Goal: Task Accomplishment & Management: Complete application form

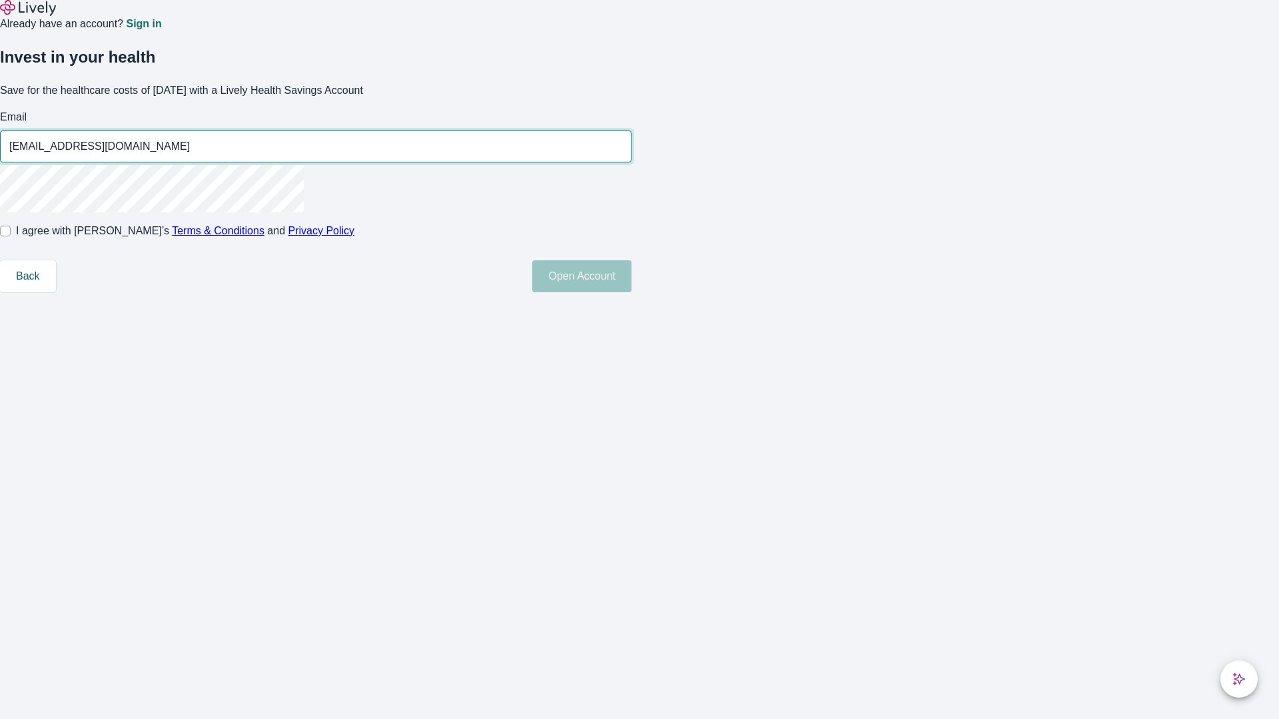
type input "[EMAIL_ADDRESS][DOMAIN_NAME]"
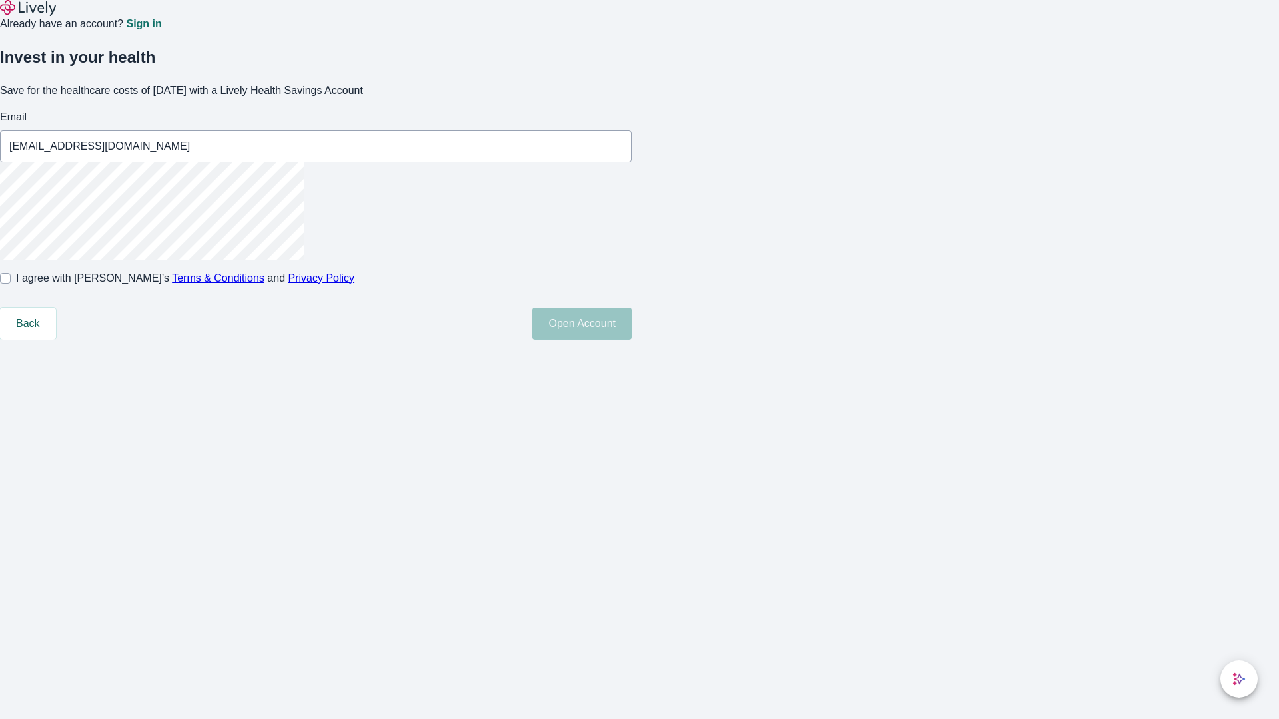
click at [11, 284] on input "I agree with Lively’s Terms & Conditions and Privacy Policy" at bounding box center [5, 278] width 11 height 11
checkbox input "true"
click at [632, 340] on button "Open Account" at bounding box center [581, 324] width 99 height 32
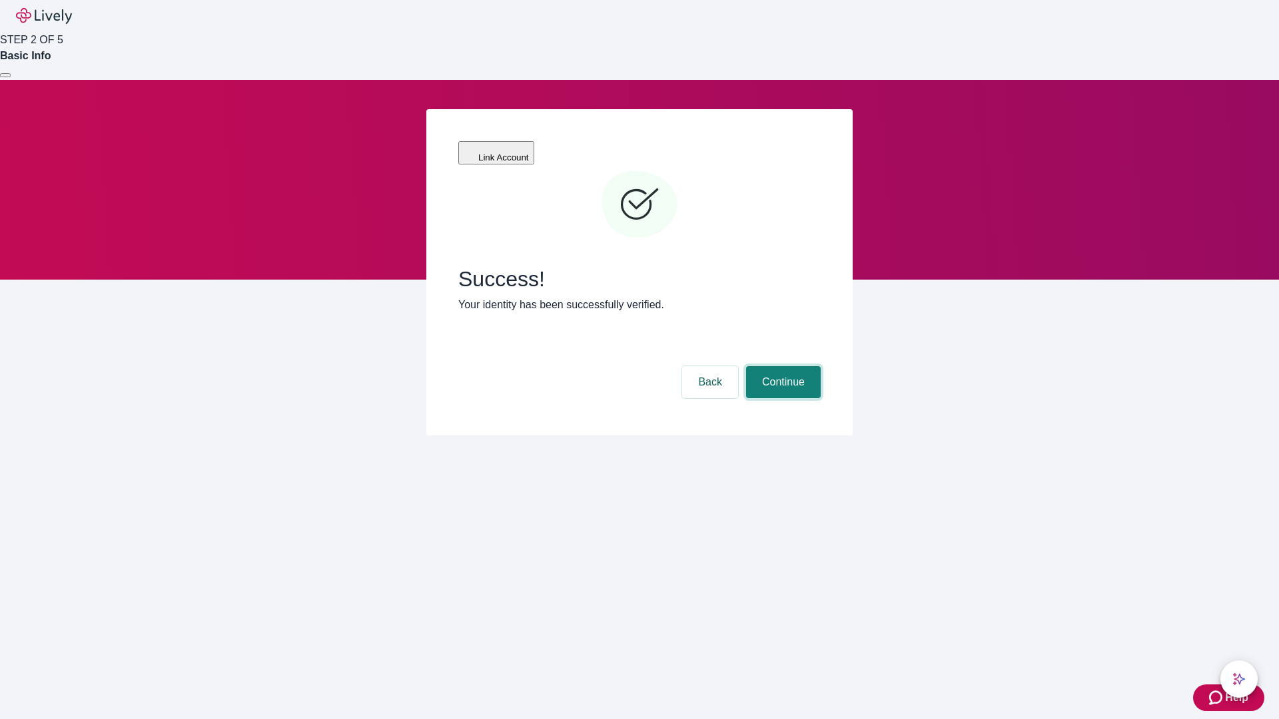
click at [781, 366] on button "Continue" at bounding box center [783, 382] width 75 height 32
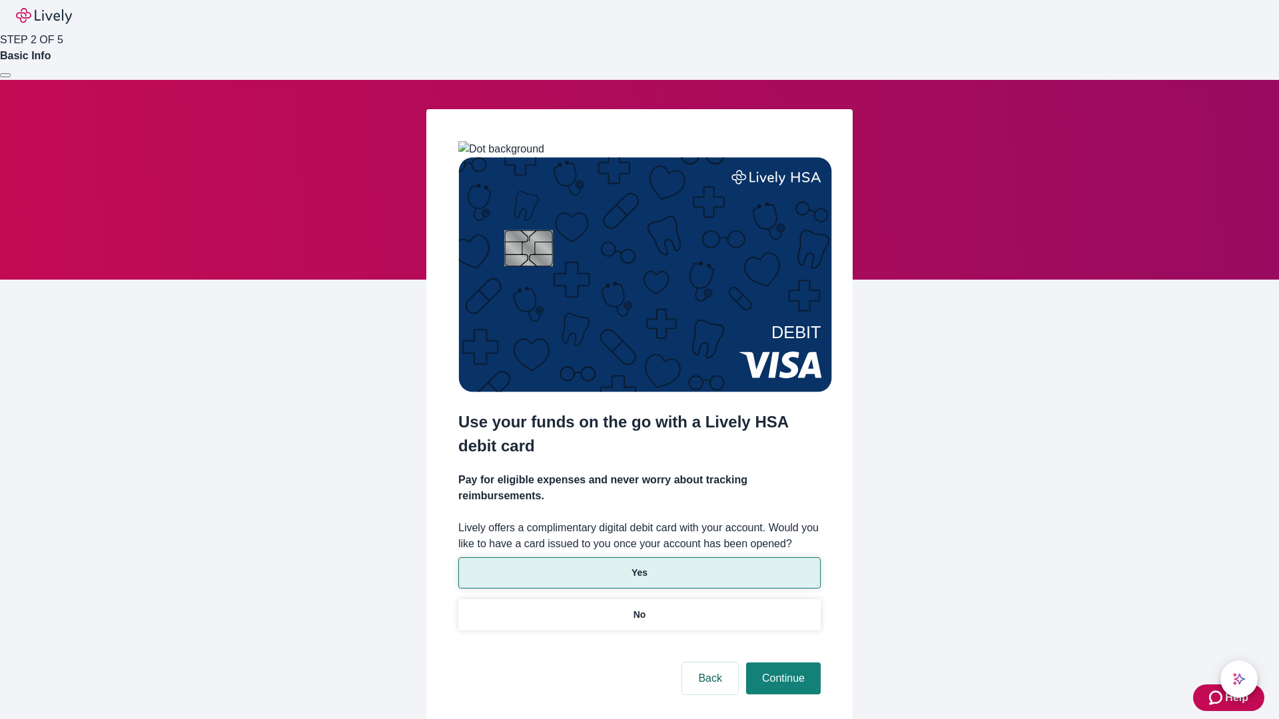
click at [639, 566] on p "Yes" at bounding box center [640, 573] width 16 height 14
click at [781, 663] on button "Continue" at bounding box center [783, 679] width 75 height 32
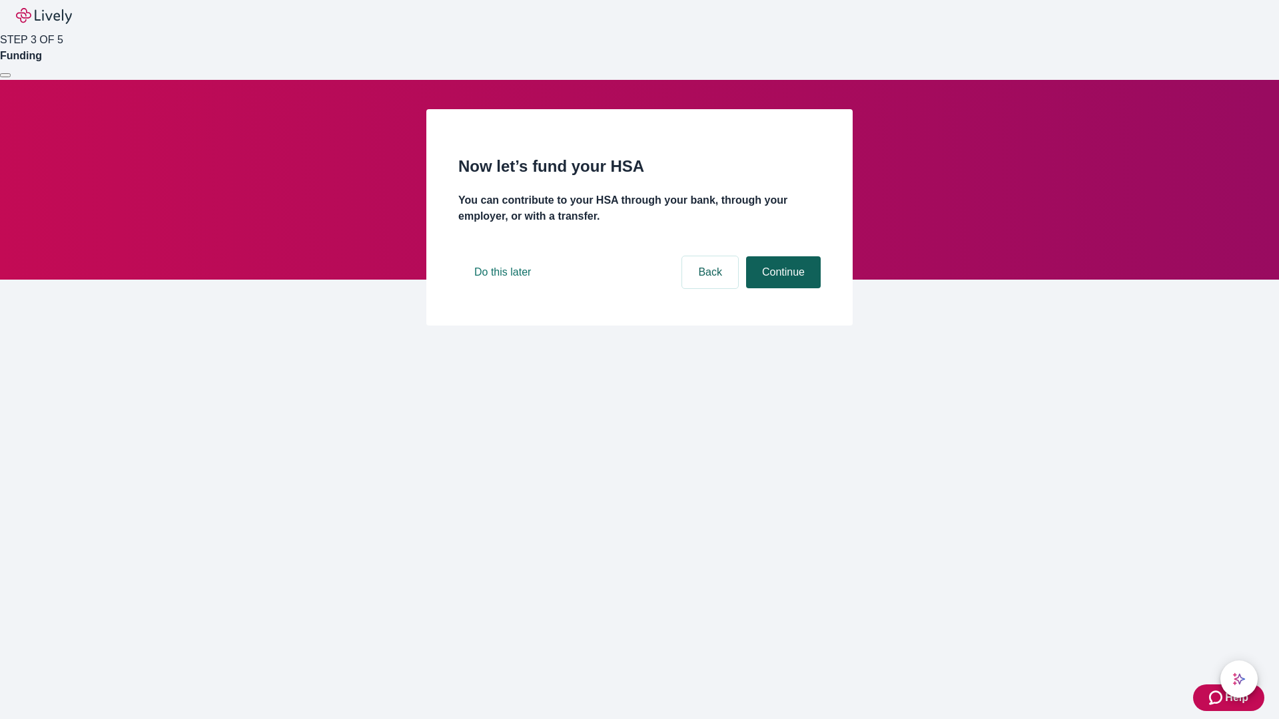
click at [781, 288] on button "Continue" at bounding box center [783, 272] width 75 height 32
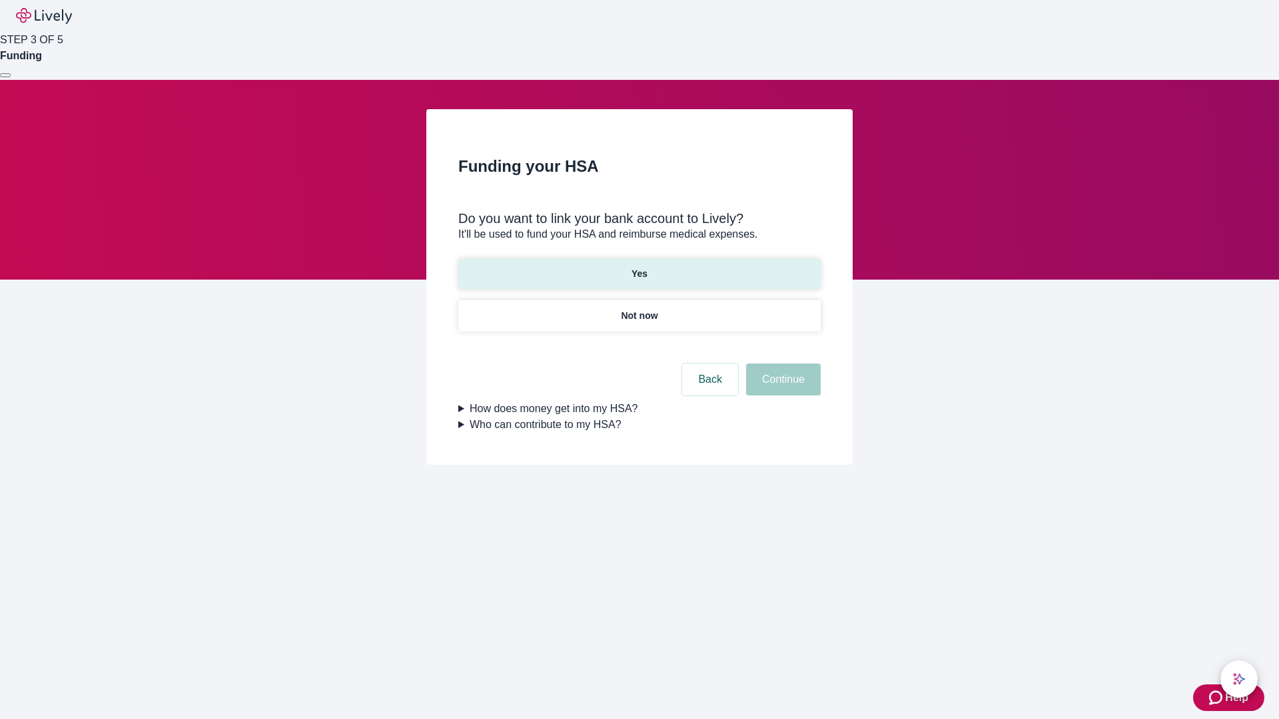
click at [639, 267] on p "Yes" at bounding box center [640, 274] width 16 height 14
click at [781, 364] on button "Continue" at bounding box center [783, 380] width 75 height 32
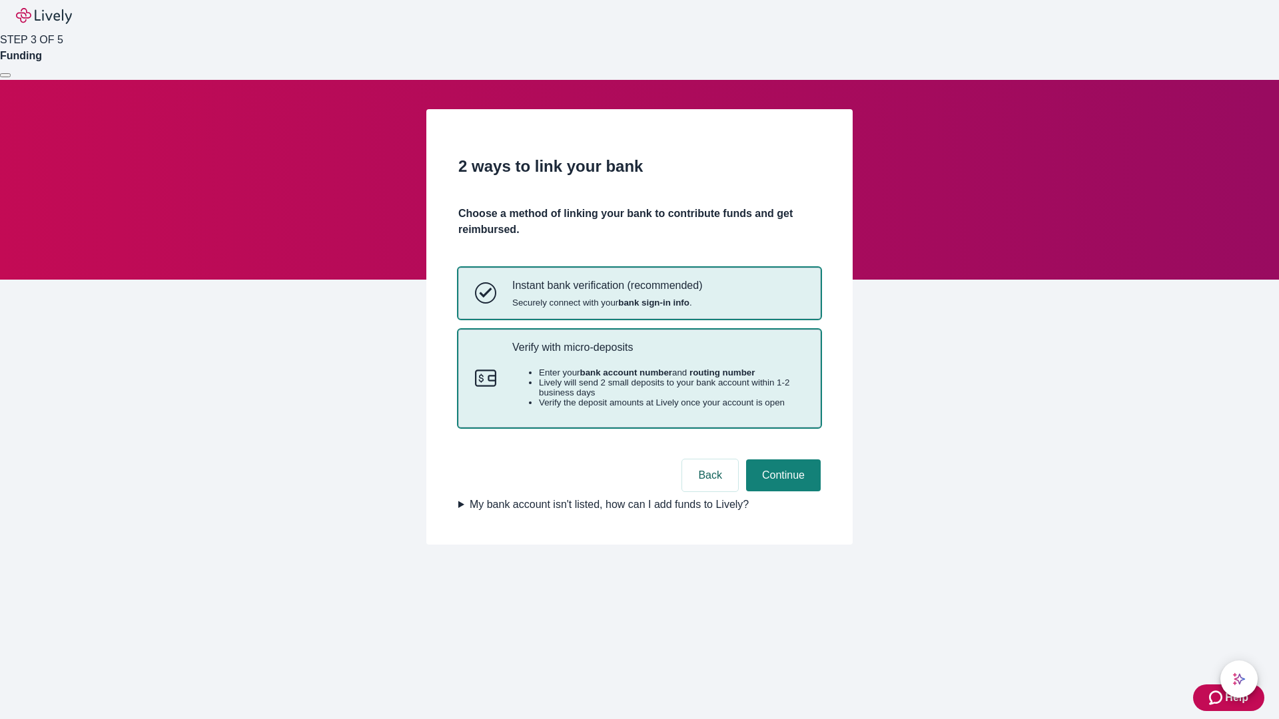
click at [658, 354] on p "Verify with micro-deposits" at bounding box center [658, 347] width 292 height 13
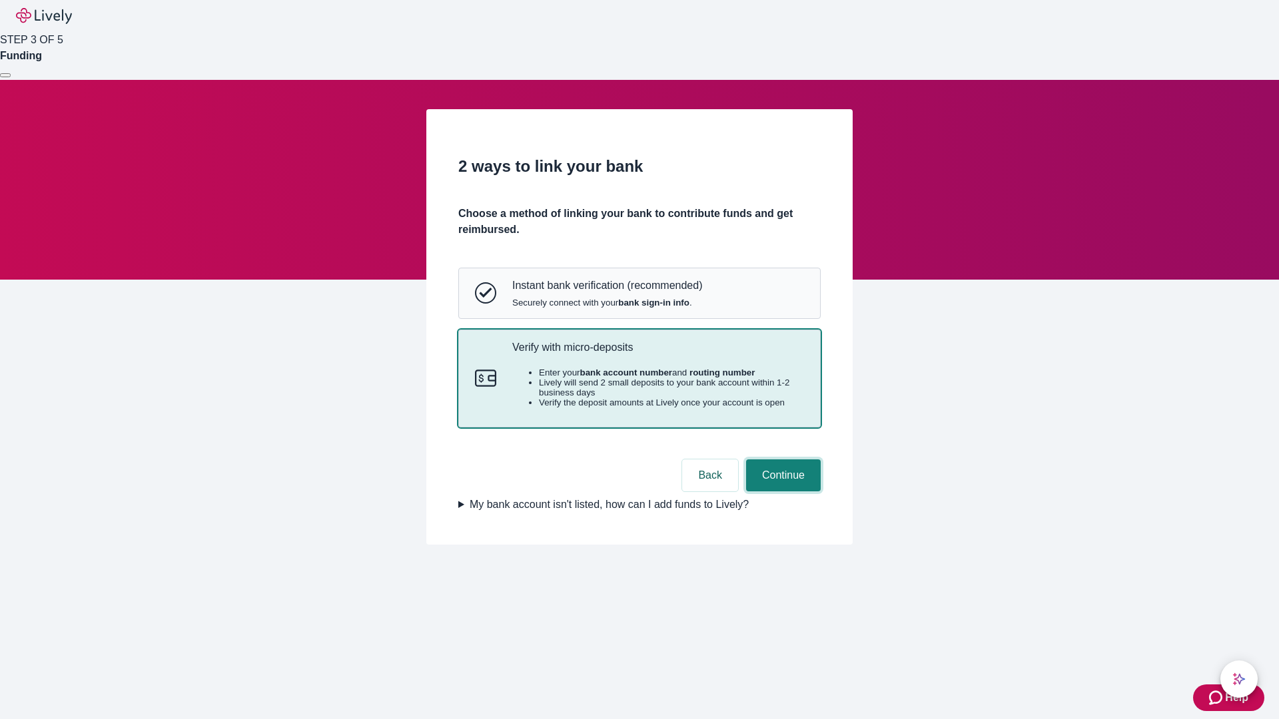
click at [781, 492] on button "Continue" at bounding box center [783, 476] width 75 height 32
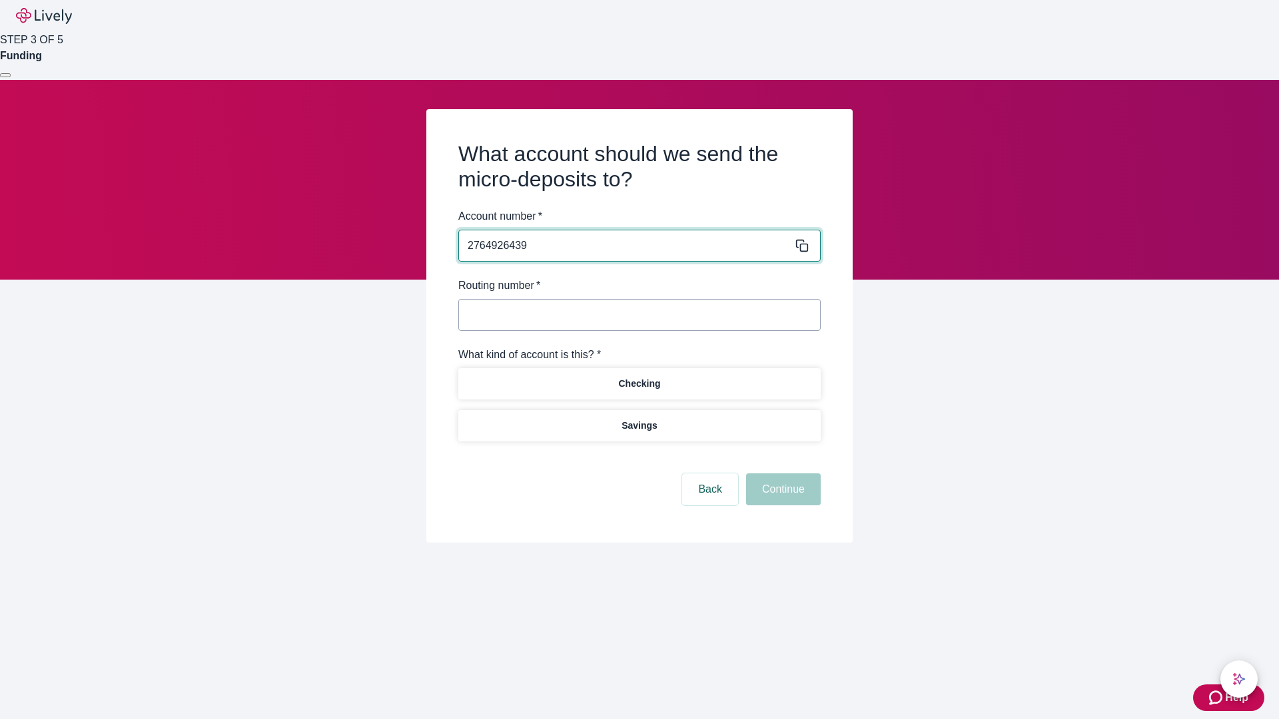
type input "2764926439"
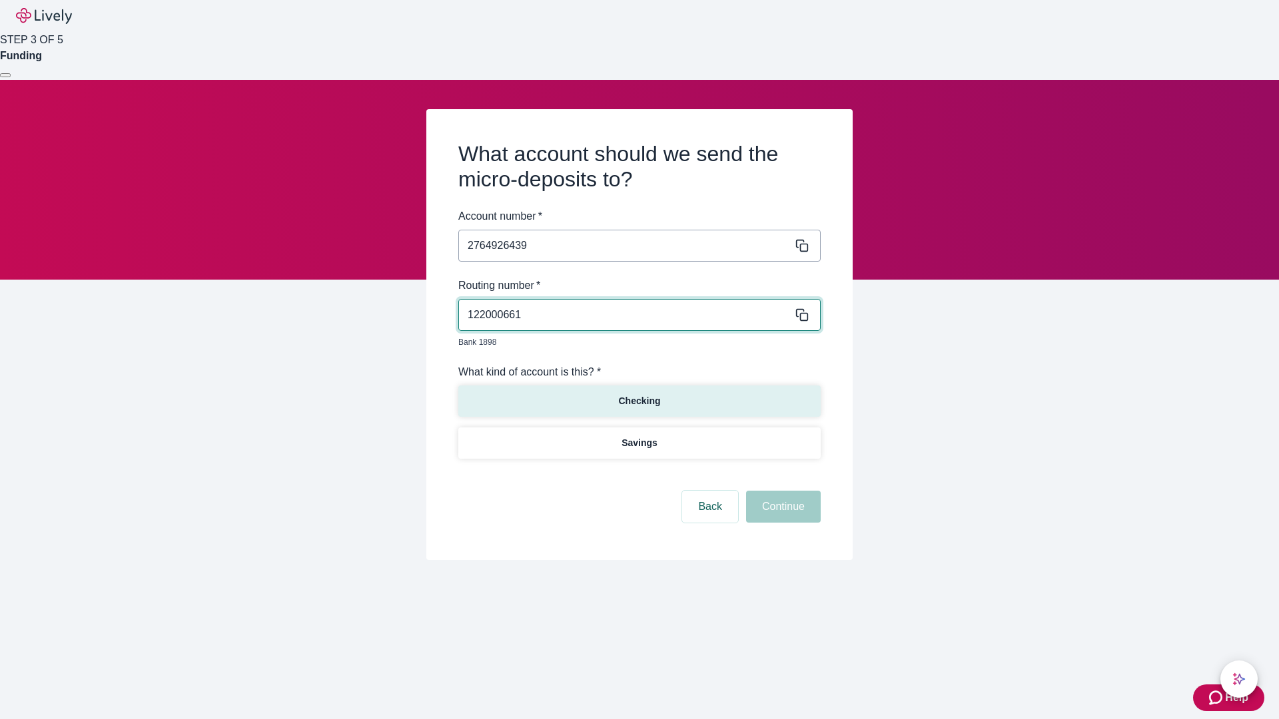
type input "122000661"
click at [639, 394] on p "Checking" at bounding box center [639, 401] width 42 height 14
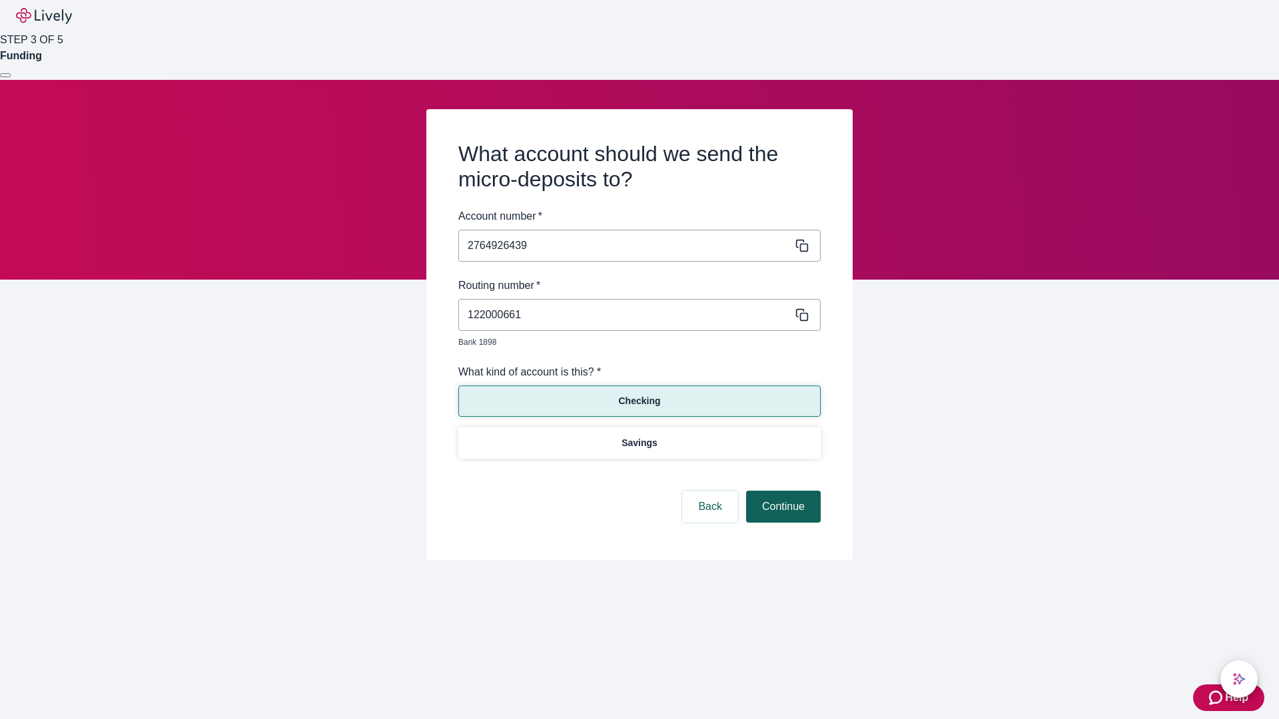
click at [781, 492] on button "Continue" at bounding box center [783, 507] width 75 height 32
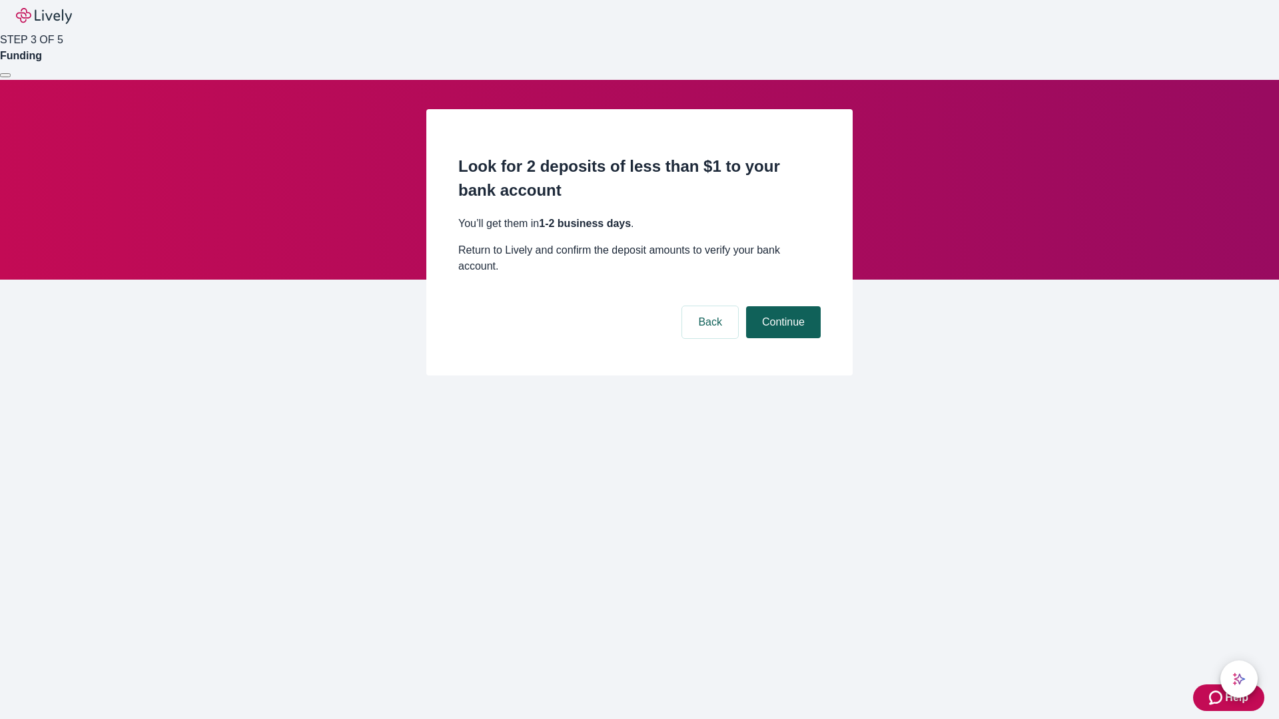
click at [781, 306] on button "Continue" at bounding box center [783, 322] width 75 height 32
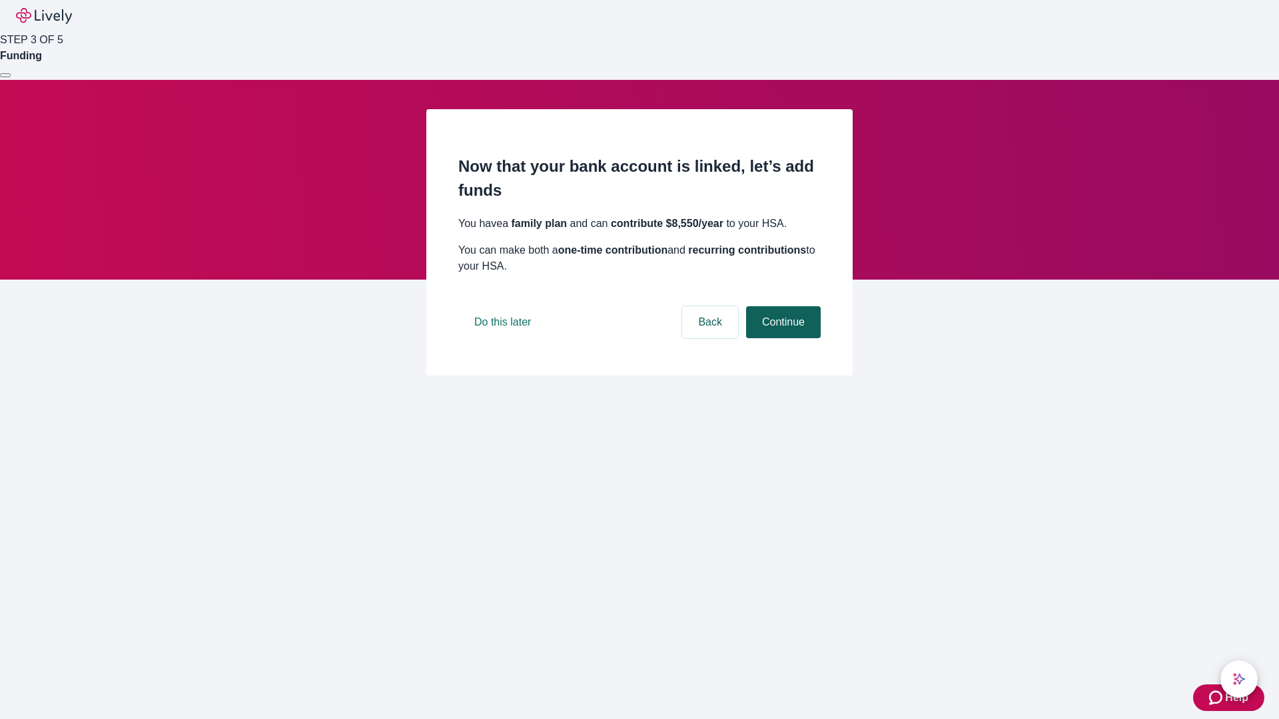
click at [781, 338] on button "Continue" at bounding box center [783, 322] width 75 height 32
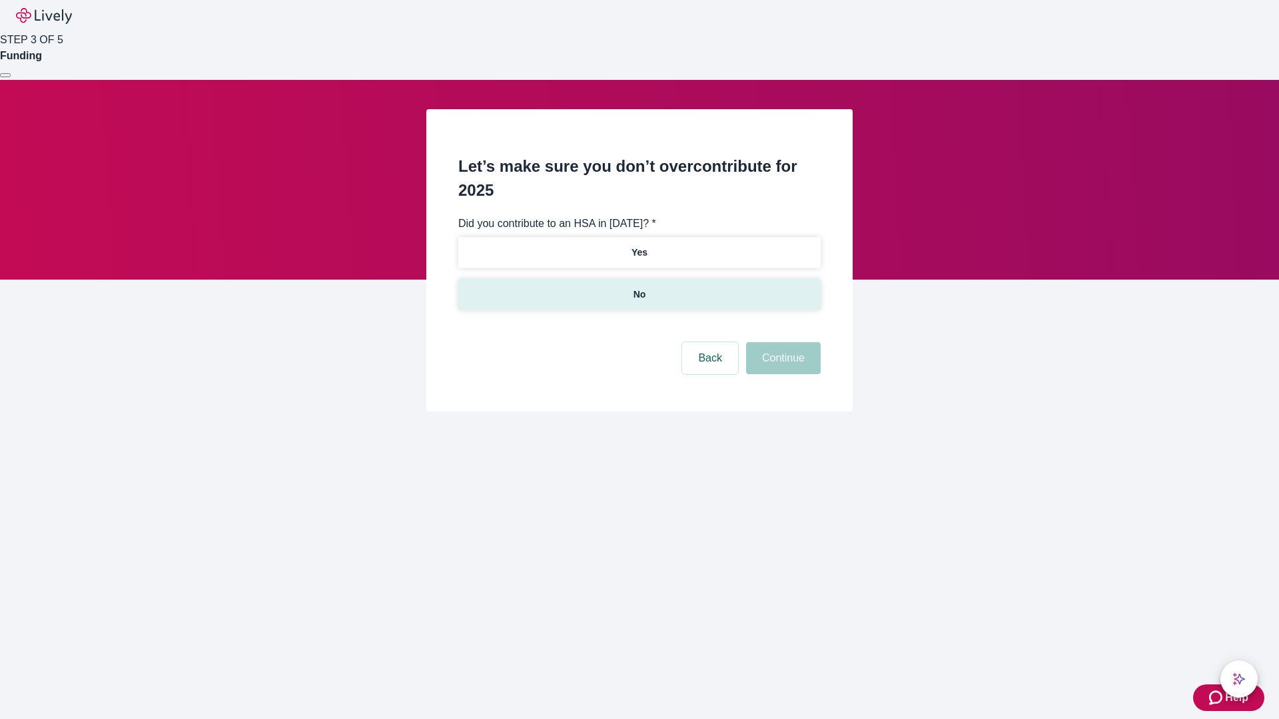
click at [639, 288] on p "No" at bounding box center [640, 295] width 13 height 14
click at [781, 342] on button "Continue" at bounding box center [783, 358] width 75 height 32
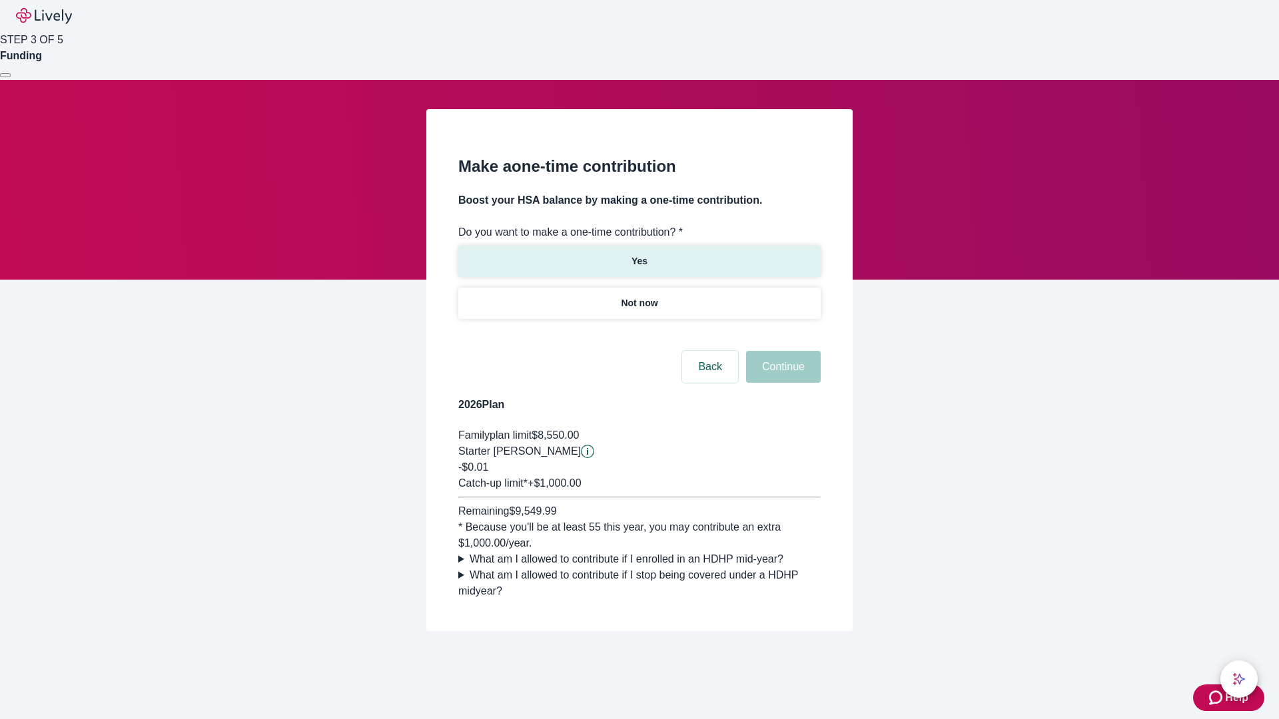
click at [639, 254] on p "Yes" at bounding box center [640, 261] width 16 height 14
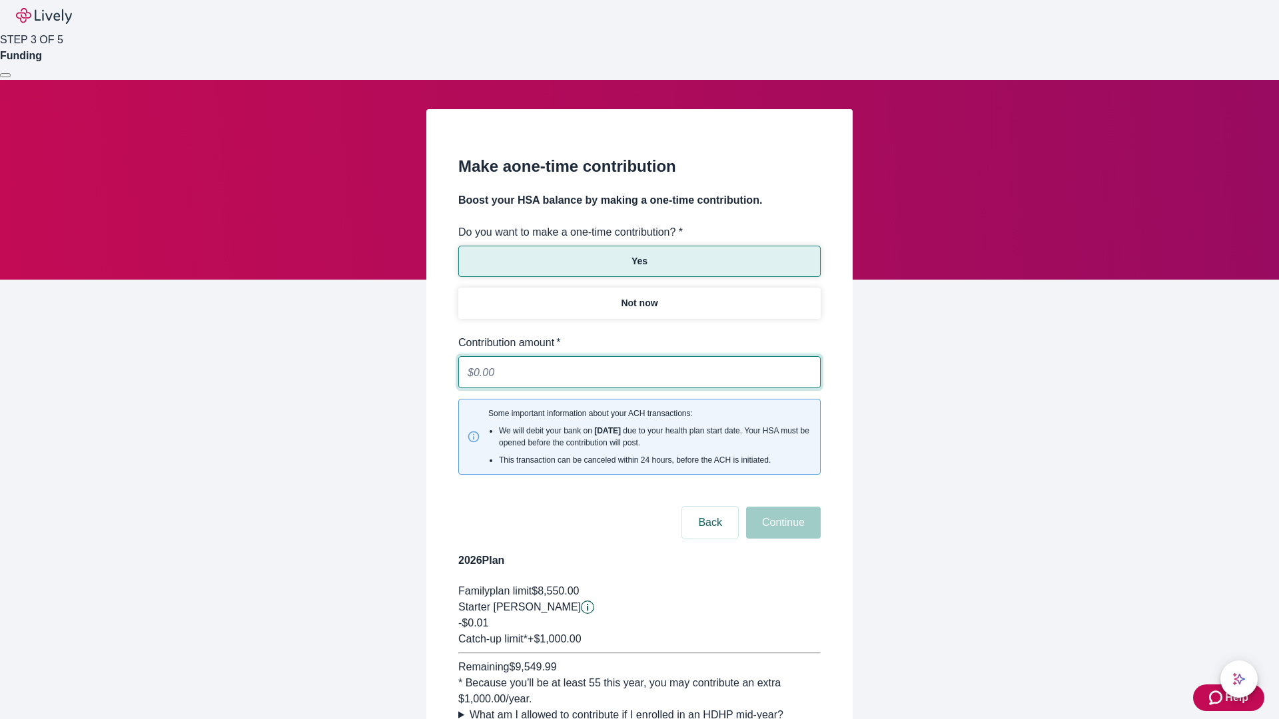
type input "0.01"
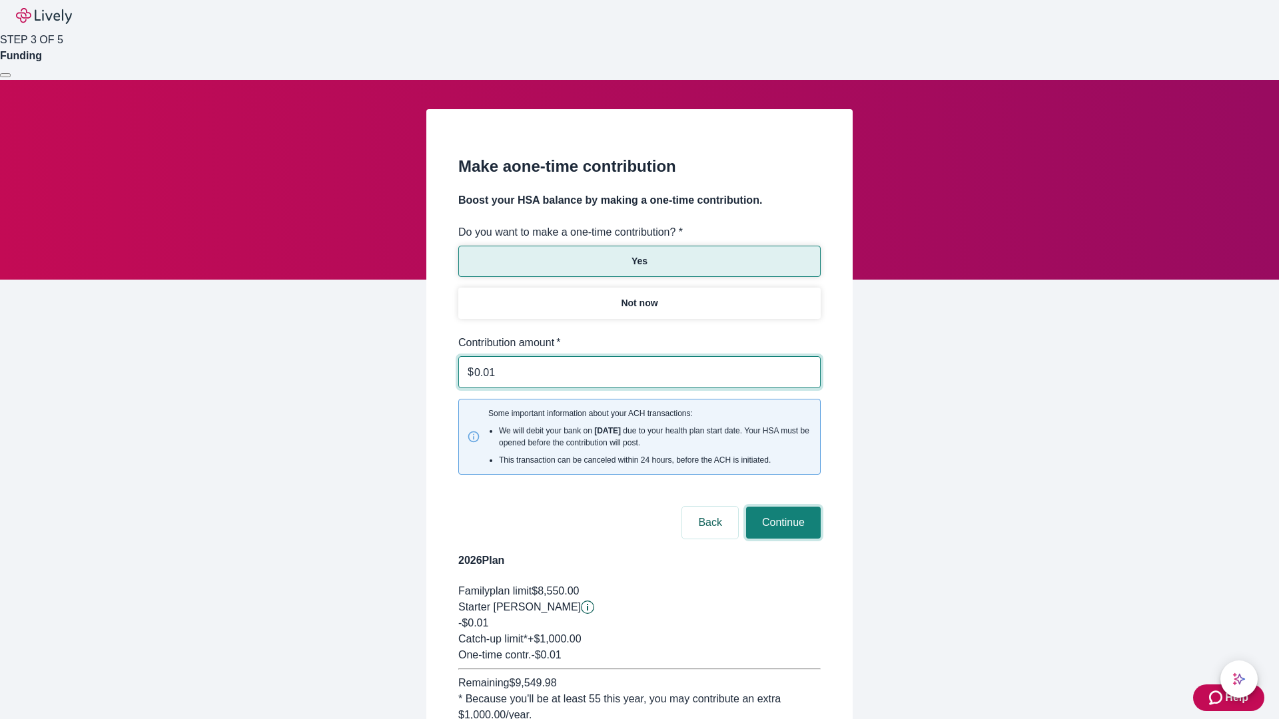
click at [781, 507] on button "Continue" at bounding box center [783, 523] width 75 height 32
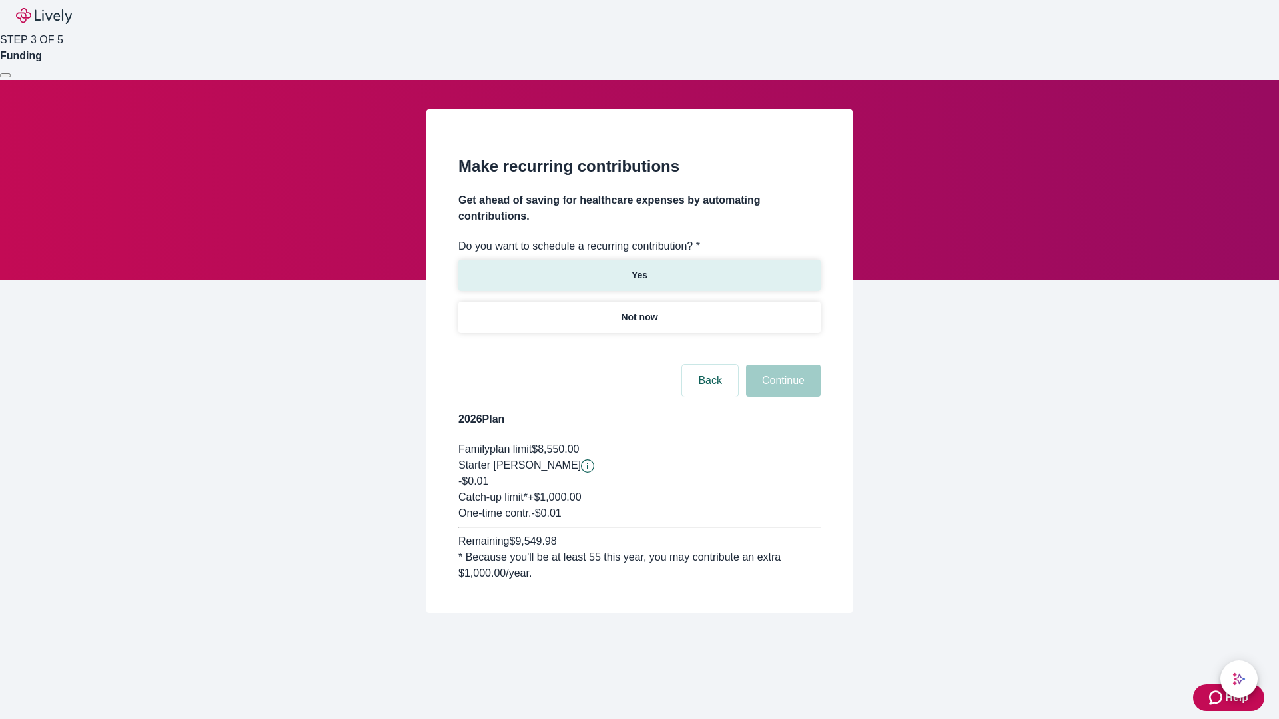
click at [639, 268] on p "Yes" at bounding box center [640, 275] width 16 height 14
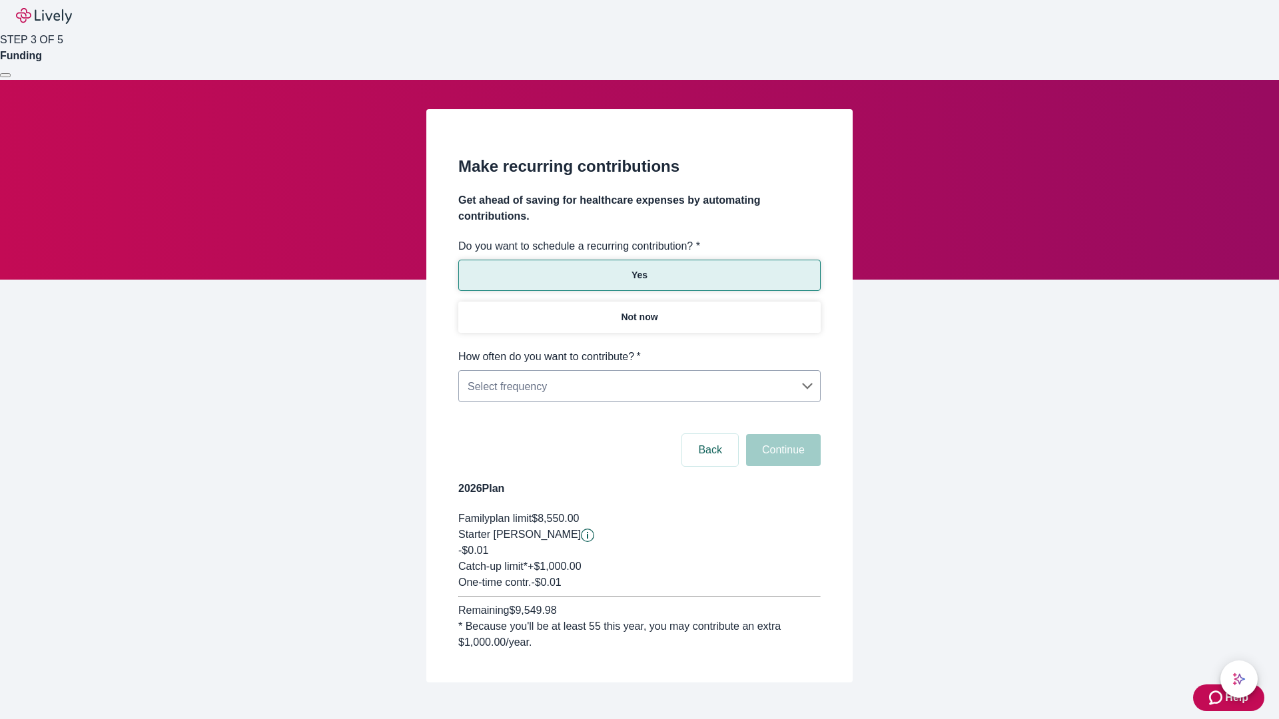
click at [639, 349] on body "Help STEP 3 OF 5 Funding Make recurring contributions Get ahead of saving for h…" at bounding box center [639, 373] width 1279 height 747
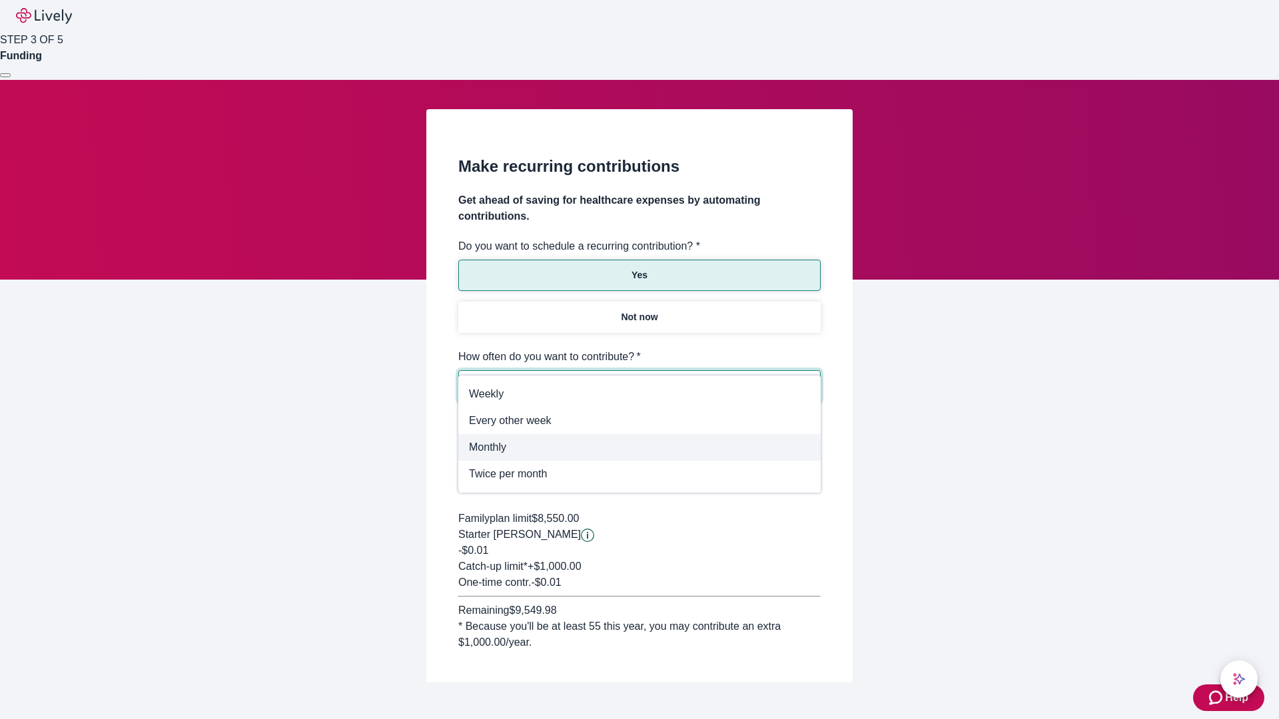
click at [640, 448] on span "Monthly" at bounding box center [639, 448] width 341 height 16
type input "Monthly"
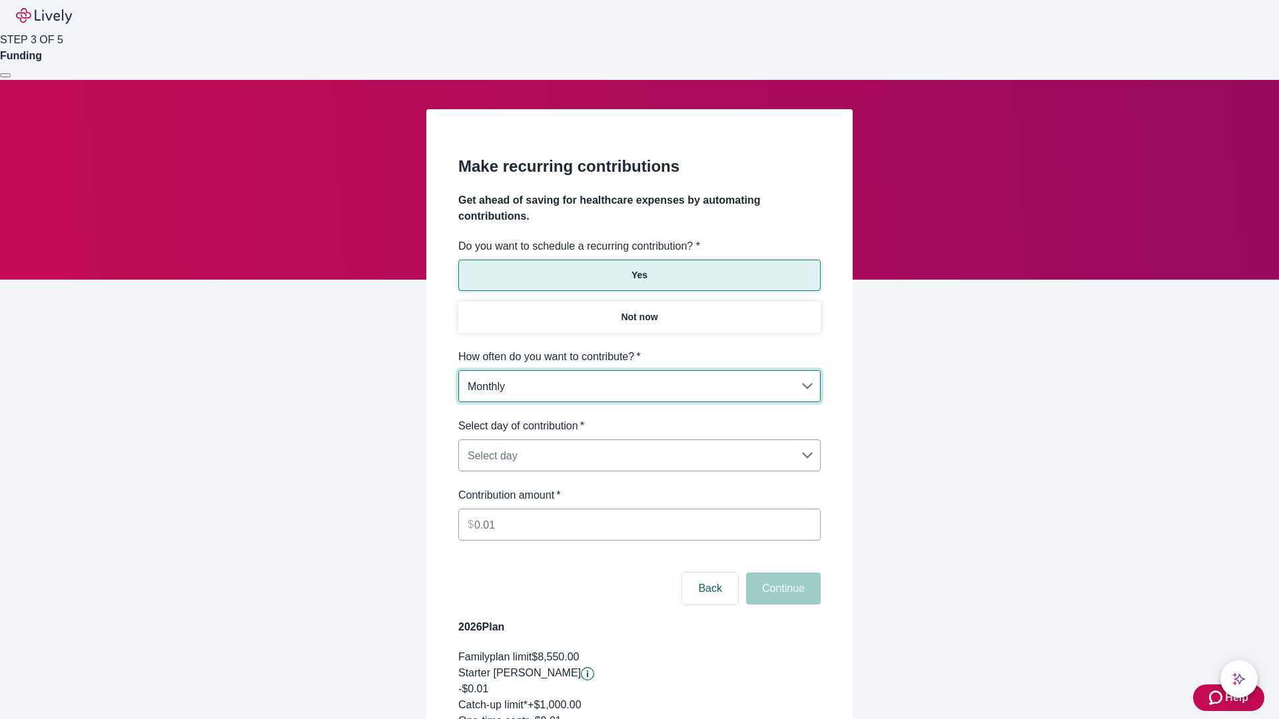
click at [639, 418] on body "Help STEP 3 OF 5 Funding Make recurring contributions Get ahead of saving for h…" at bounding box center [639, 442] width 1279 height 885
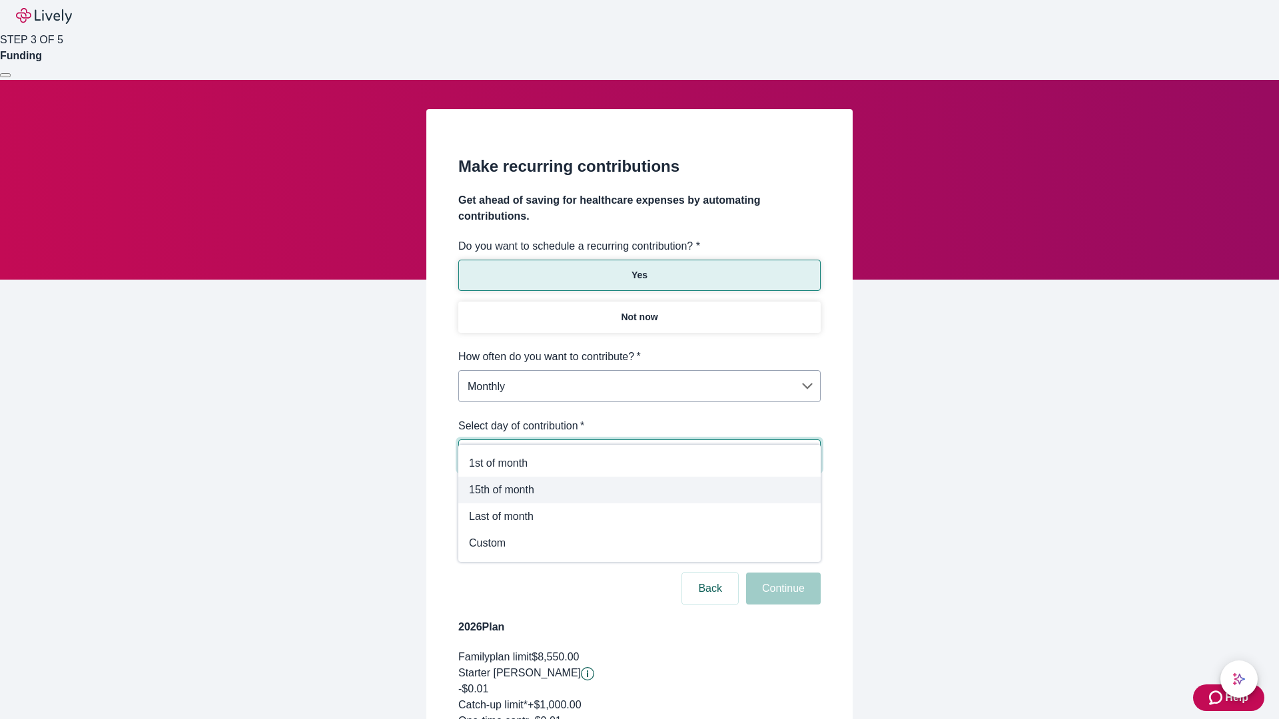
click at [640, 490] on span "15th of month" at bounding box center [639, 490] width 341 height 16
type input "Monthly15th"
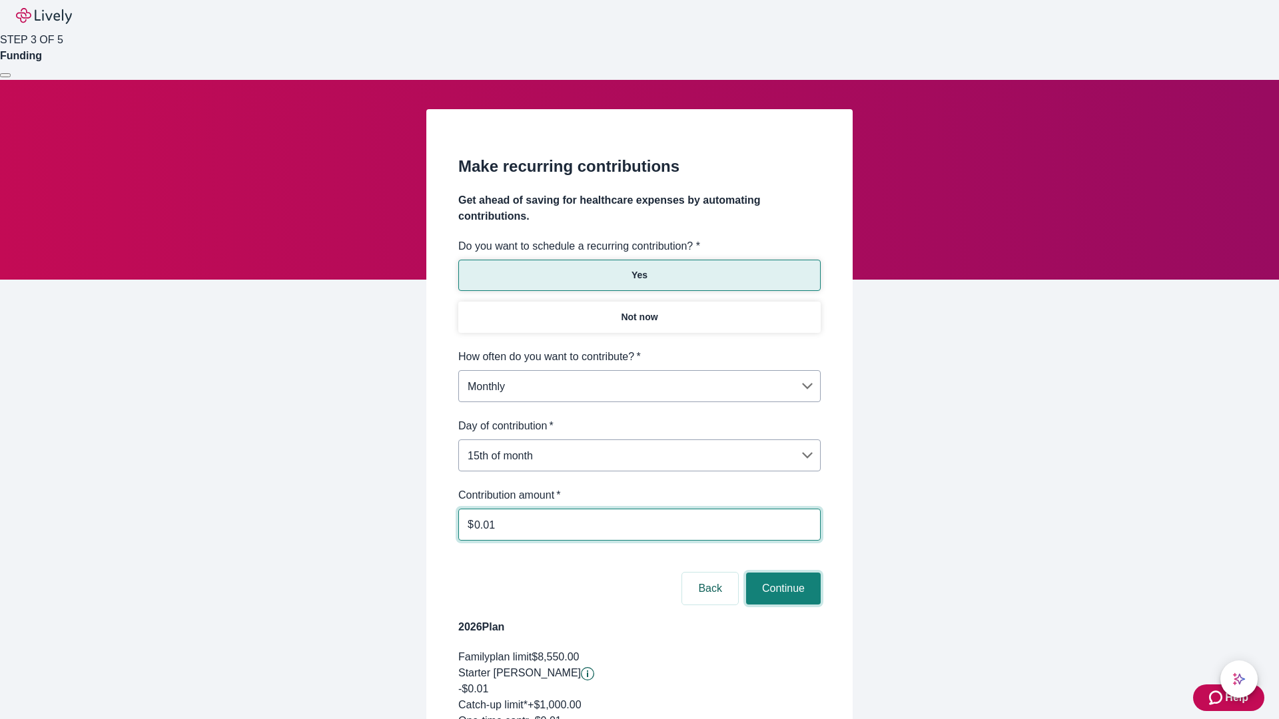
click at [781, 573] on button "Continue" at bounding box center [783, 589] width 75 height 32
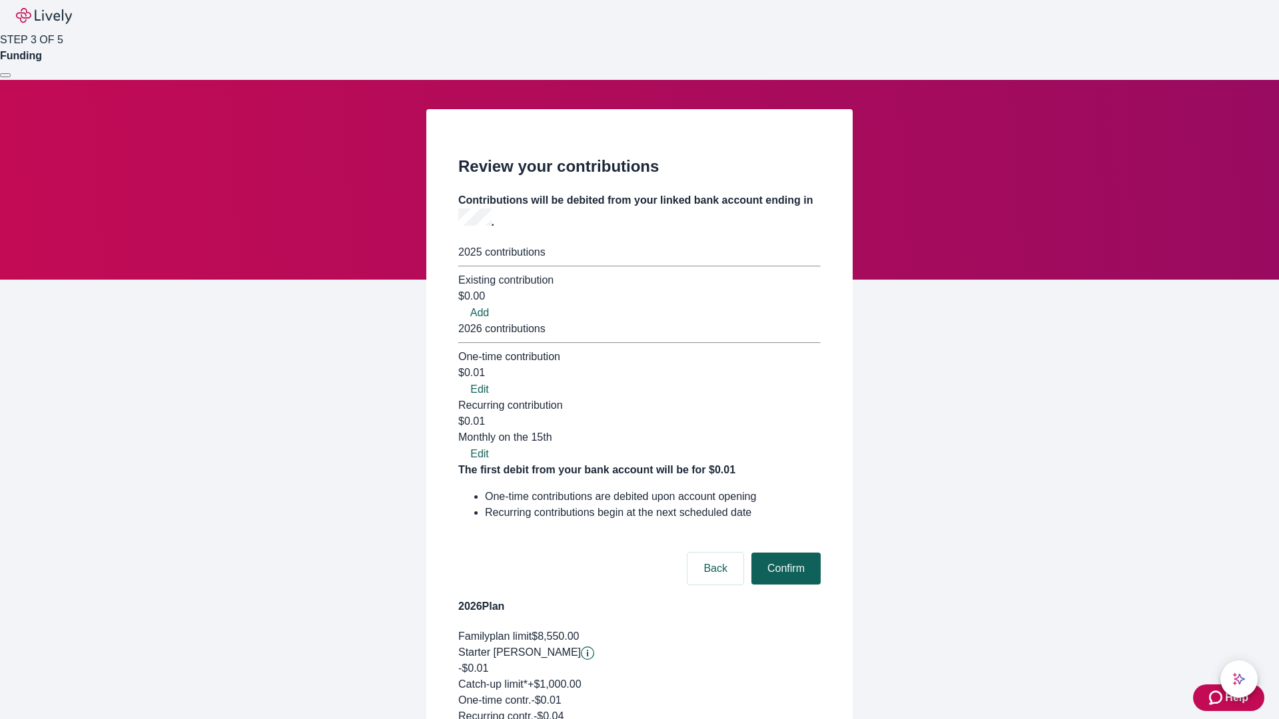
click at [784, 553] on button "Confirm" at bounding box center [785, 569] width 69 height 32
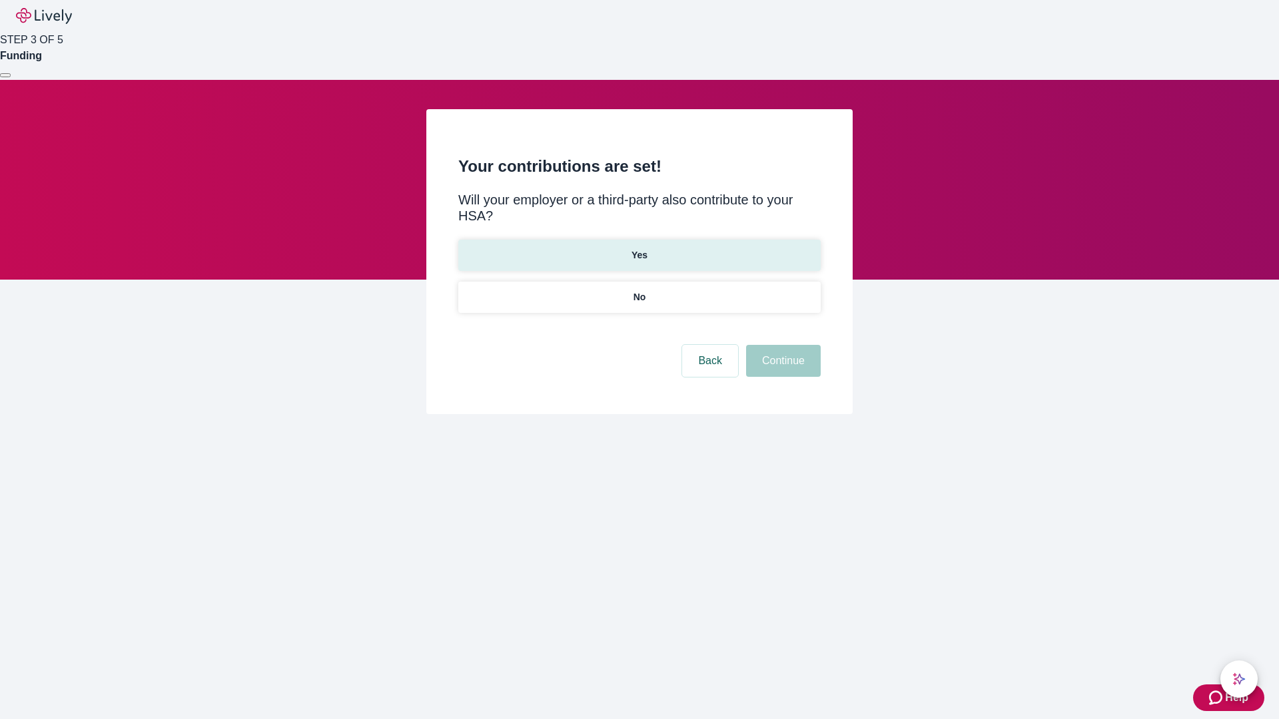
click at [639, 248] on p "Yes" at bounding box center [640, 255] width 16 height 14
click at [781, 345] on button "Continue" at bounding box center [783, 361] width 75 height 32
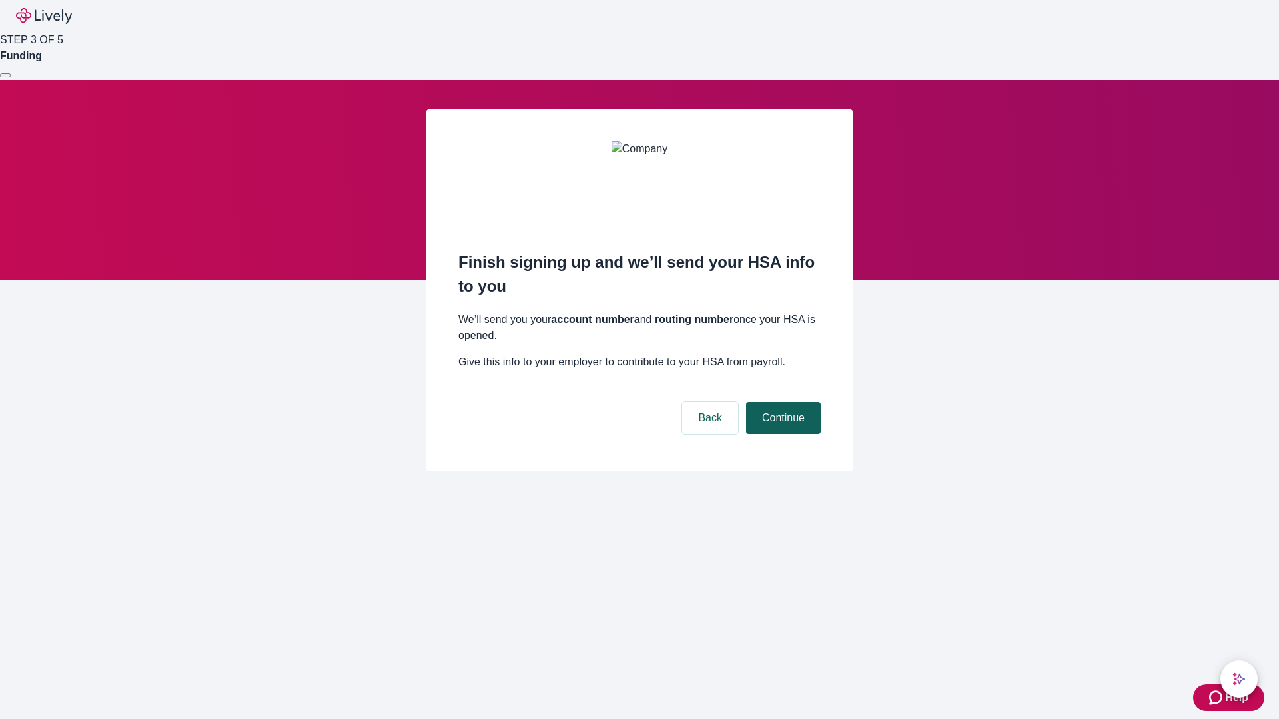
click at [781, 402] on button "Continue" at bounding box center [783, 418] width 75 height 32
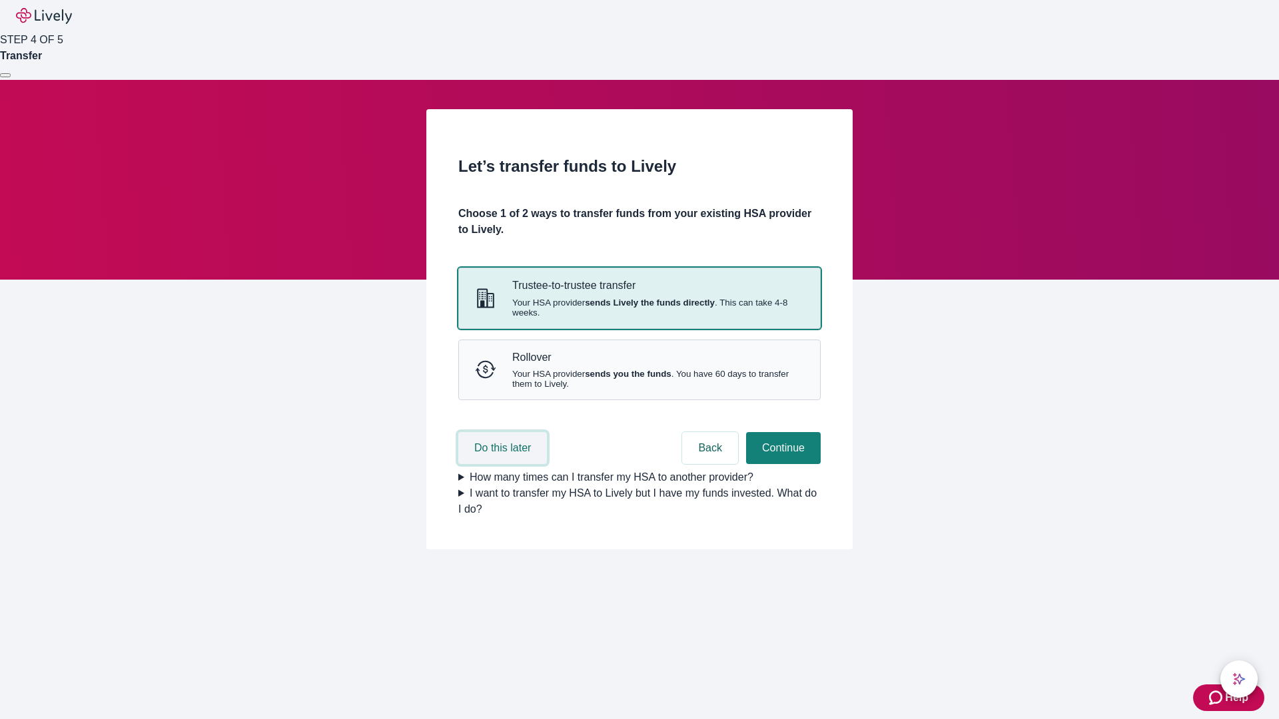
click at [504, 464] on button "Do this later" at bounding box center [502, 448] width 89 height 32
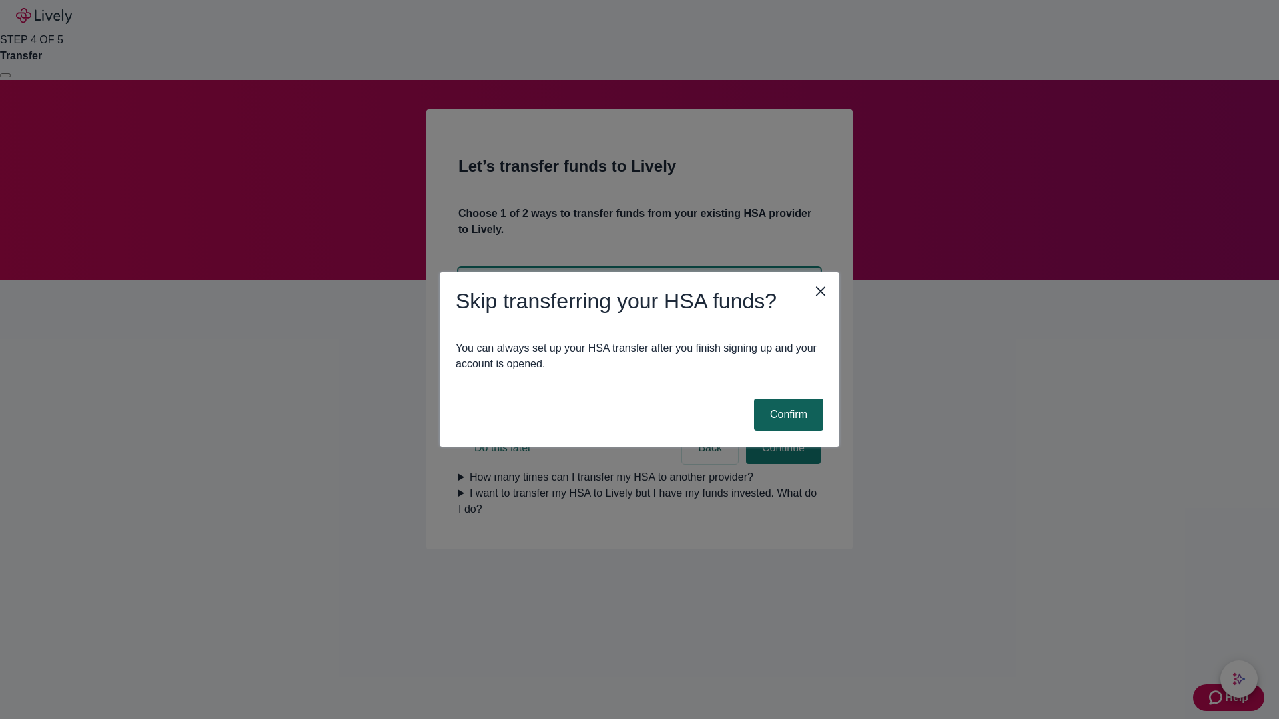
click at [787, 415] on button "Confirm" at bounding box center [788, 415] width 69 height 32
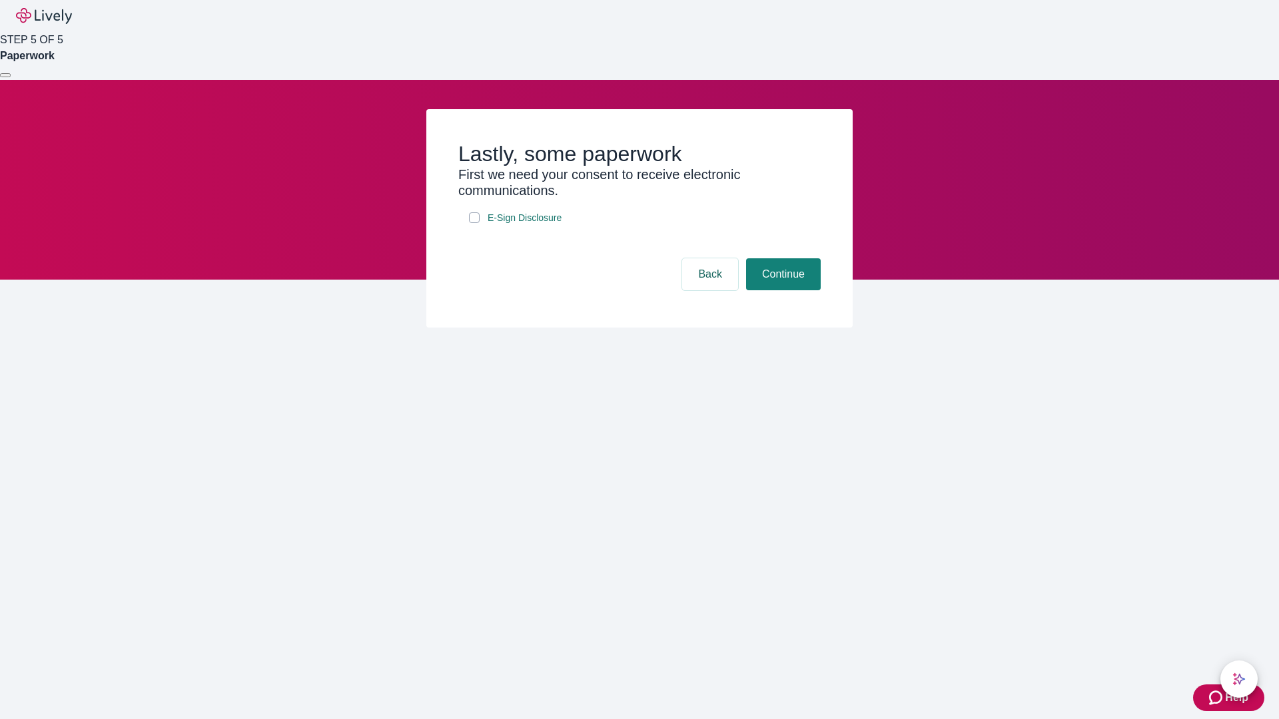
click at [474, 223] on input "E-Sign Disclosure" at bounding box center [474, 218] width 11 height 11
checkbox input "true"
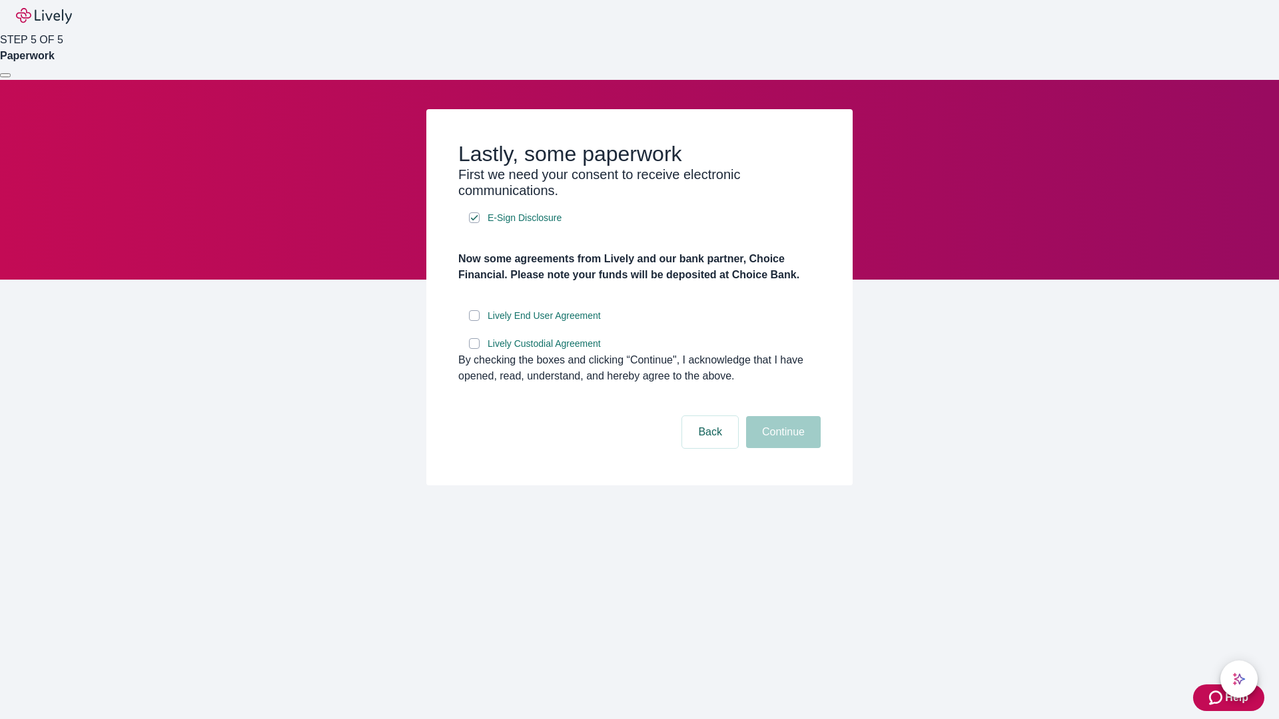
click at [474, 321] on input "Lively End User Agreement" at bounding box center [474, 315] width 11 height 11
checkbox input "true"
click at [474, 349] on input "Lively Custodial Agreement" at bounding box center [474, 343] width 11 height 11
checkbox input "true"
click at [781, 448] on button "Continue" at bounding box center [783, 432] width 75 height 32
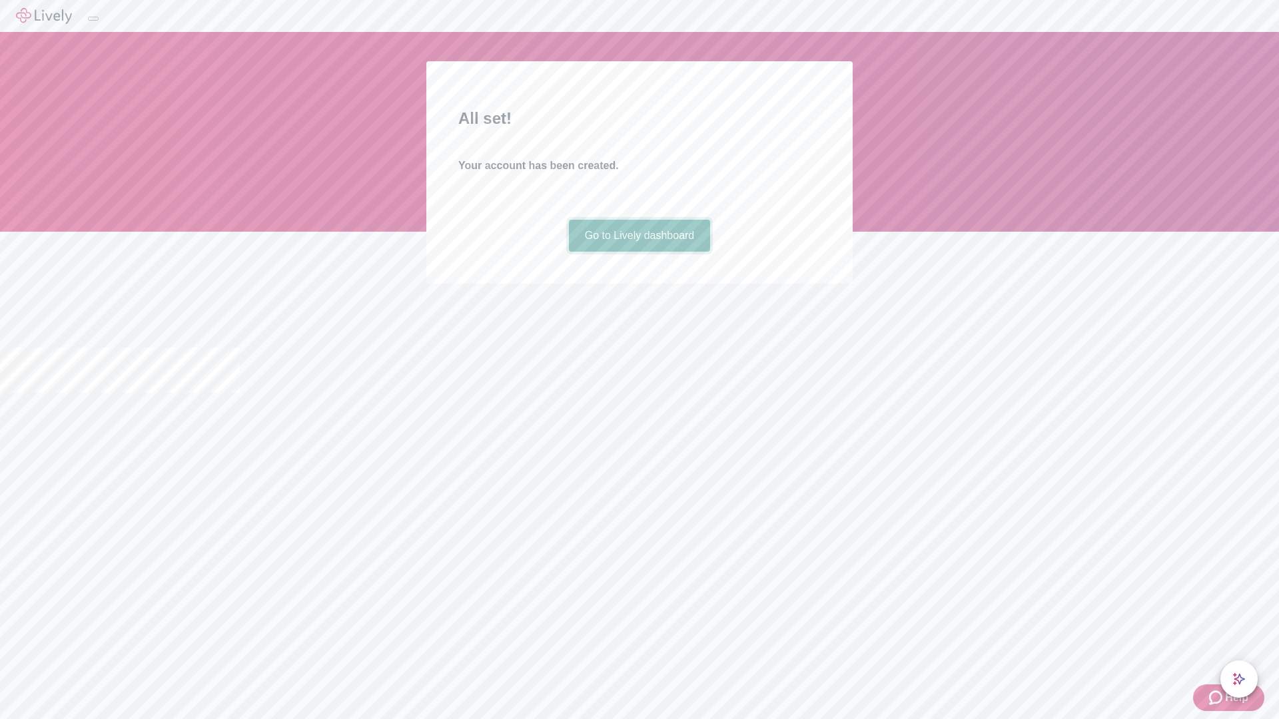
click at [639, 252] on link "Go to Lively dashboard" at bounding box center [640, 236] width 142 height 32
